Goal: Communication & Community: Answer question/provide support

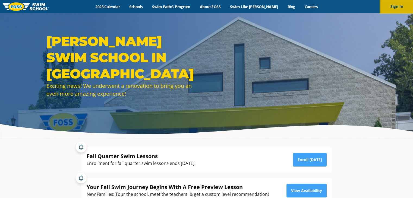
click at [387, 6] on button "Sign In" at bounding box center [397, 6] width 33 height 13
click at [399, 184] on icon "Open Intercom Messenger" at bounding box center [402, 186] width 6 height 7
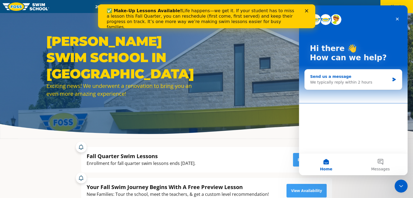
click at [365, 83] on div "We typically reply within 2 hours" at bounding box center [350, 83] width 80 height 6
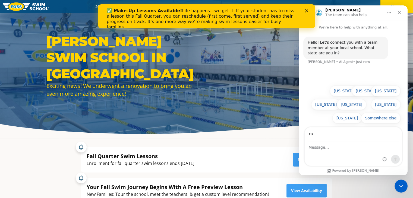
type input "r"
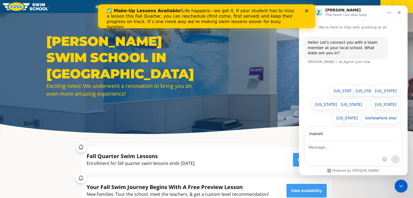
type input "[EMAIL_ADDRESS][DOMAIN_NAME]"
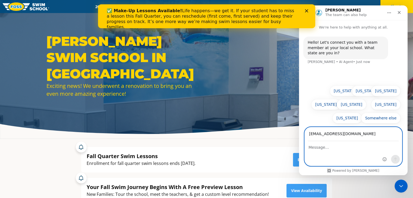
click at [337, 149] on textarea "Message…" at bounding box center [353, 146] width 97 height 9
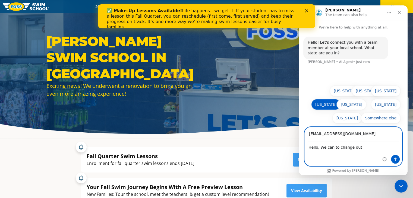
type textarea "Hello, We can to change out"
click at [327, 106] on button "[US_STATE]" at bounding box center [326, 104] width 30 height 11
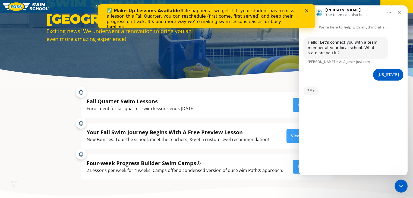
scroll to position [57, 0]
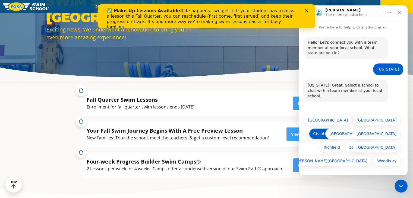
click at [328, 134] on button "Chanhassen" at bounding box center [325, 133] width 32 height 11
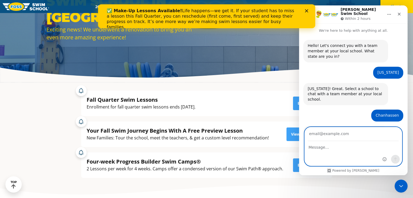
scroll to position [13, 0]
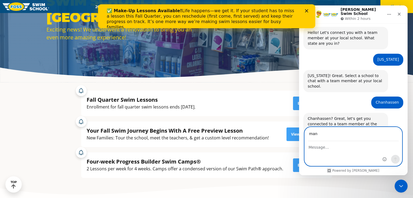
type input "[EMAIL_ADDRESS][DOMAIN_NAME]"
click at [330, 149] on textarea "Message…" at bounding box center [353, 146] width 97 height 9
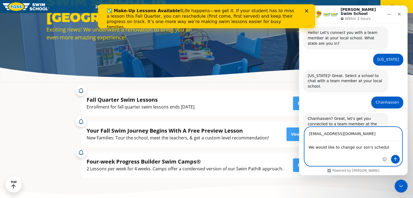
type textarea "We would like to change our son's schedule"
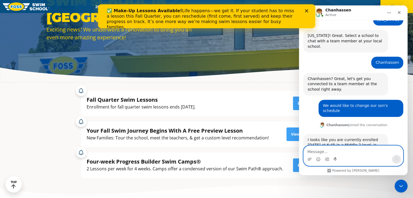
scroll to position [55, 0]
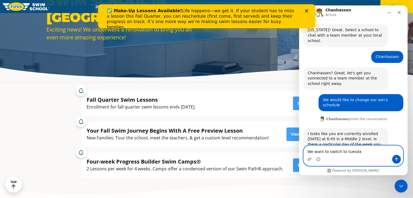
type textarea "We want to switch to [DATE]"
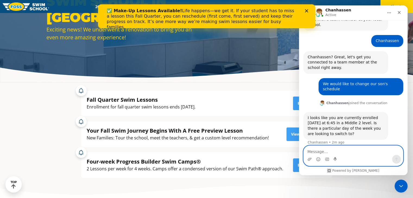
scroll to position [72, 0]
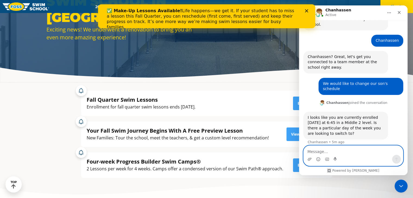
click at [329, 151] on textarea "Message…" at bounding box center [353, 150] width 99 height 9
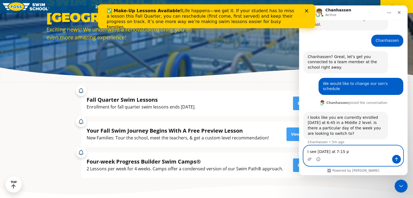
type textarea "I see [DATE] at 7:15 pm"
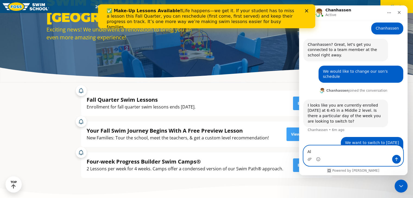
type textarea "A"
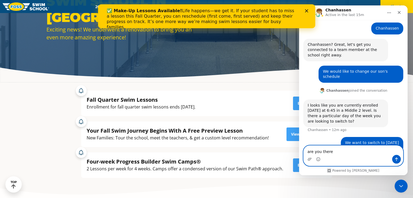
type textarea "are you there ?"
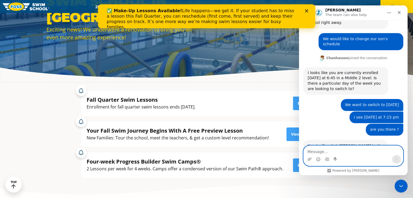
scroll to position [123, 0]
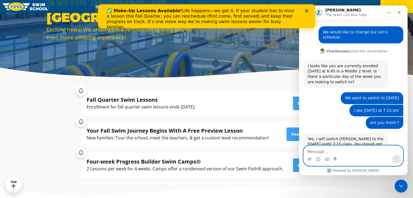
click at [343, 155] on textarea "Message…" at bounding box center [353, 150] width 99 height 9
click at [343, 153] on textarea "Message…" at bounding box center [353, 150] width 99 height 9
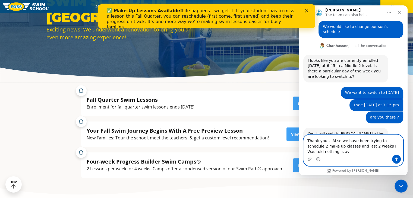
scroll to position [134, 0]
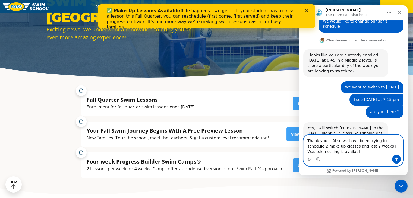
type textarea "Thank you!. ALso we have been trying to schedule 2 make up classes and last 2 w…"
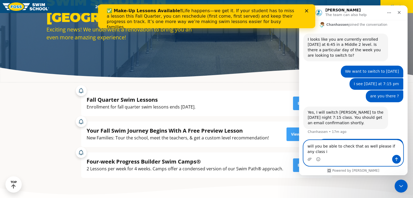
scroll to position [155, 0]
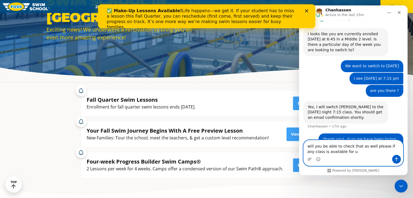
type textarea "will you be able to check that as well please if any class is available for us"
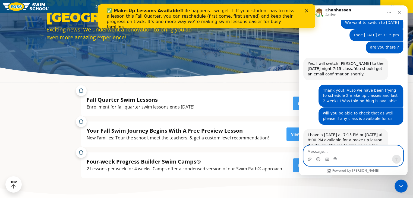
scroll to position [200, 0]
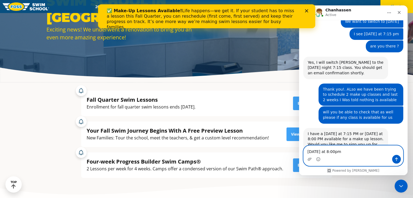
click at [308, 153] on textarea "[DATE] at 8:00pm" at bounding box center [353, 150] width 99 height 9
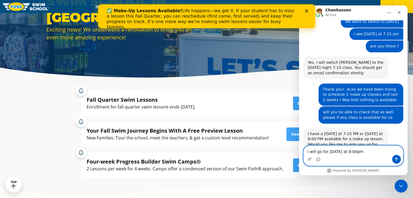
click at [309, 153] on textarea "I will go for [DATE] at 8:00pm" at bounding box center [353, 150] width 99 height 9
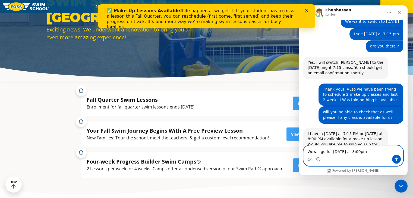
type textarea "We will go for [DATE] at 8:00pm"
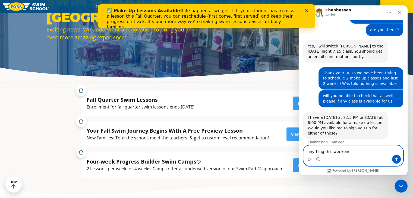
type textarea "anything this weekend ?"
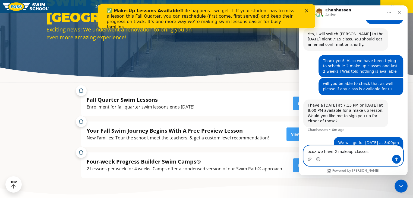
type textarea "bcoz we have 2 makeup classes"
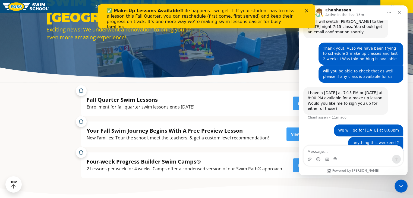
click at [320, 137] on div "anything this weekend ? • 4m ago" at bounding box center [353, 143] width 100 height 12
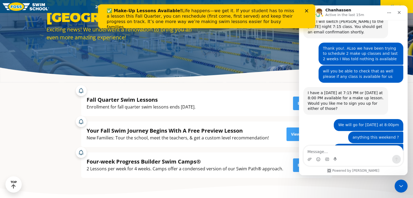
scroll to position [268, 0]
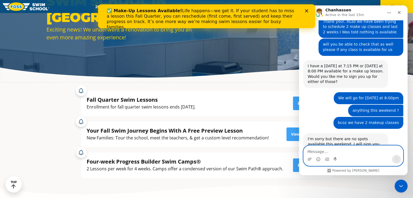
click at [348, 155] on textarea "Message…" at bounding box center [353, 150] width 99 height 9
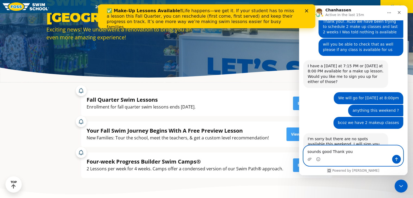
type textarea "sounds good Thank you."
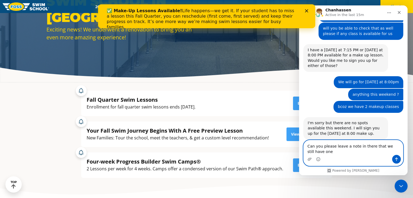
scroll to position [289, 0]
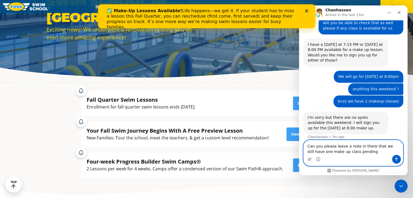
type textarea "Can you please leave a note in there that we still have one make up class pendi…"
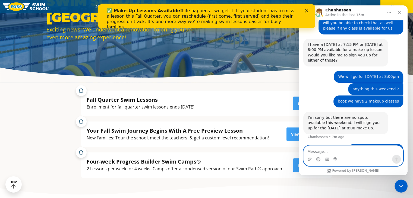
scroll to position [302, 0]
